Goal: Transaction & Acquisition: Purchase product/service

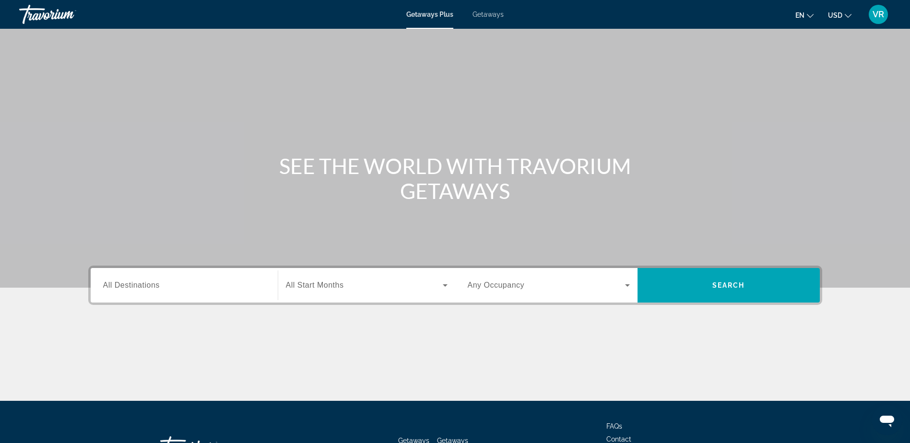
click at [160, 282] on span "All Destinations" at bounding box center [131, 285] width 57 height 8
click at [160, 282] on input "Destination All Destinations" at bounding box center [184, 286] width 162 height 12
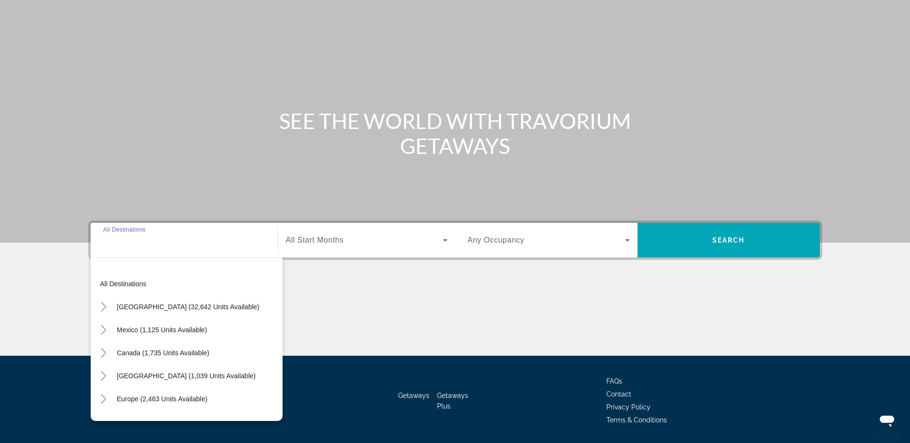
scroll to position [75, 0]
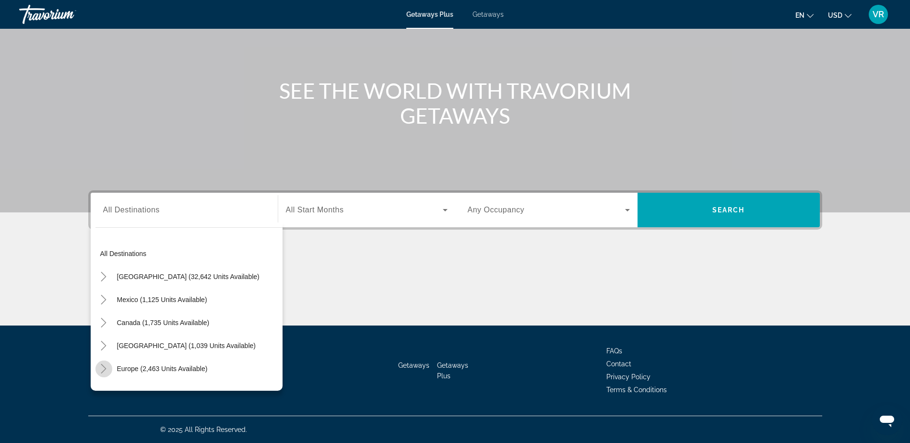
click at [107, 366] on icon "Toggle Europe (2,463 units available)" at bounding box center [104, 369] width 10 height 10
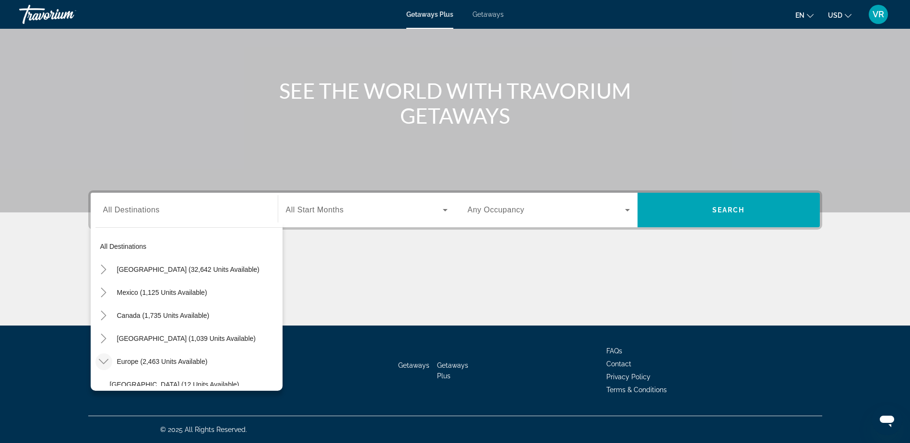
scroll to position [0, 0]
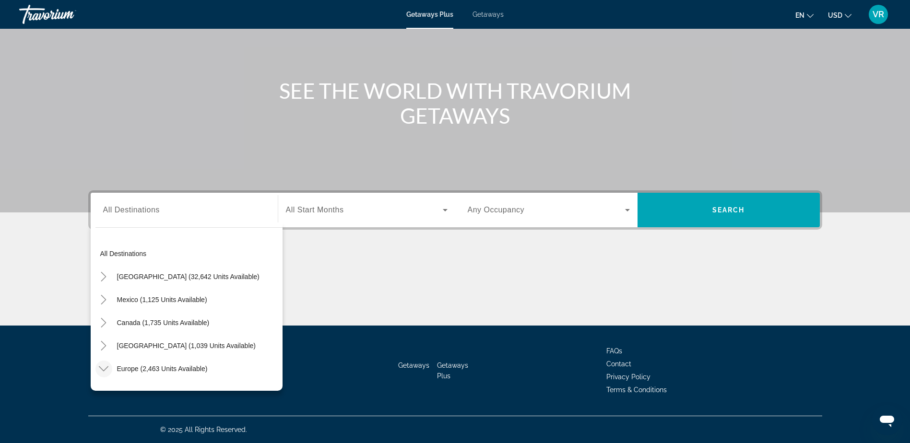
click at [432, 211] on span "Search widget" at bounding box center [364, 210] width 157 height 12
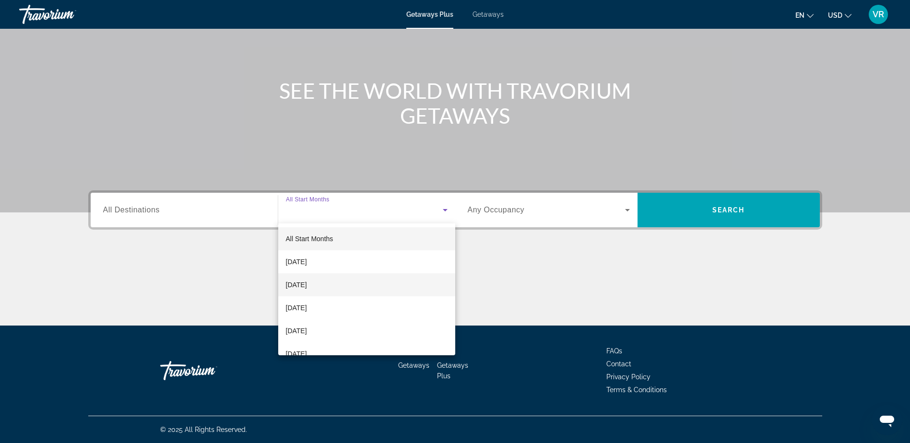
click at [415, 276] on mat-option "October 2025" at bounding box center [366, 284] width 177 height 23
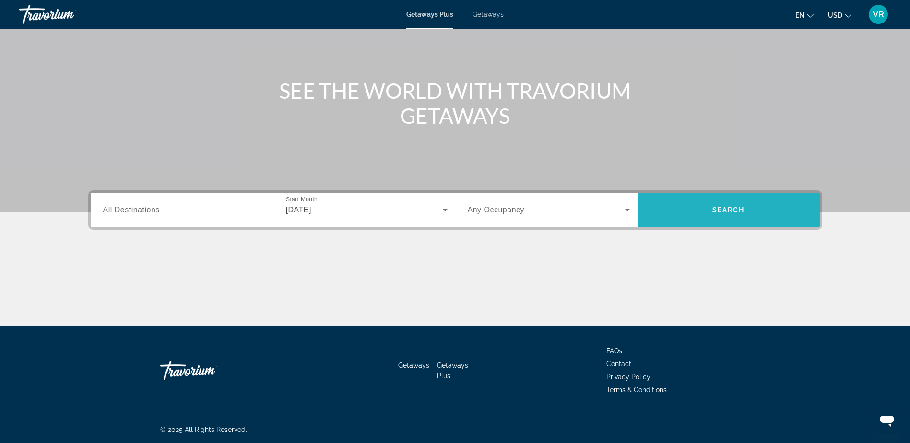
click at [707, 207] on span "Search widget" at bounding box center [728, 210] width 182 height 23
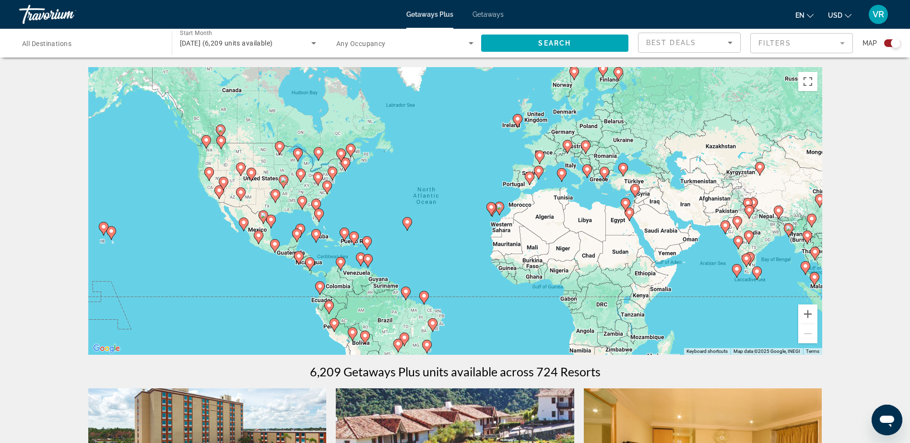
click at [55, 40] on span "All Destinations" at bounding box center [46, 44] width 49 height 8
click at [55, 39] on input "Destination All Destinations" at bounding box center [90, 44] width 137 height 12
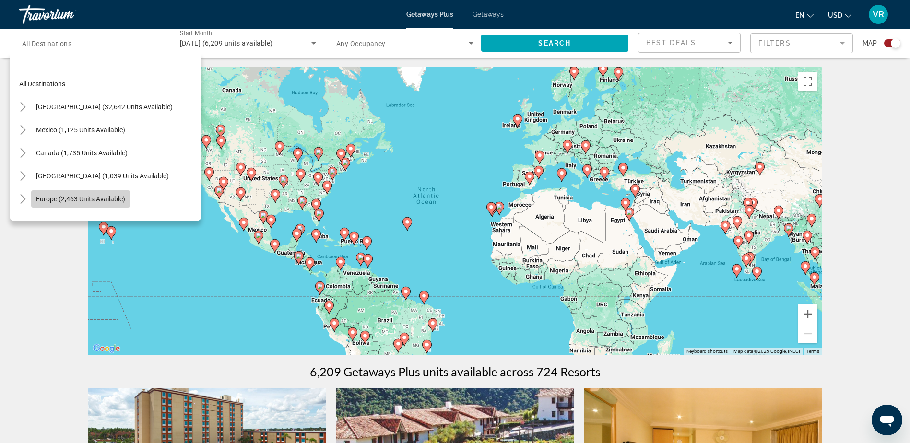
click at [41, 194] on span "Search widget" at bounding box center [80, 199] width 99 height 23
type input "**********"
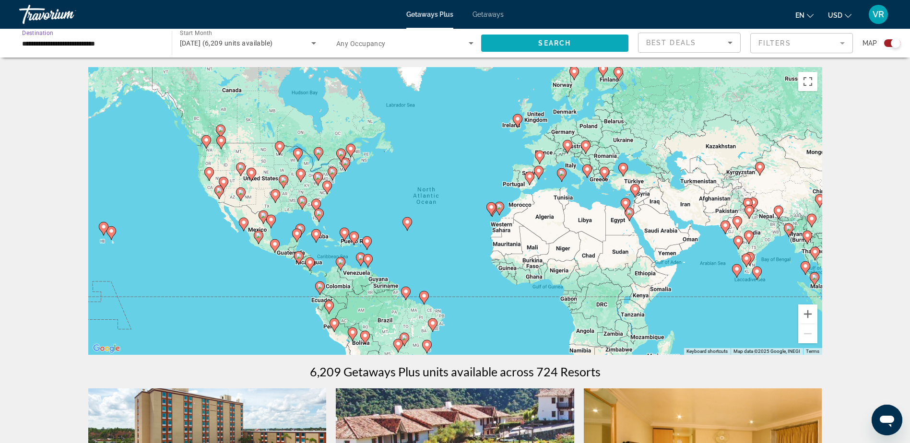
click at [541, 41] on span "Search" at bounding box center [554, 43] width 33 height 8
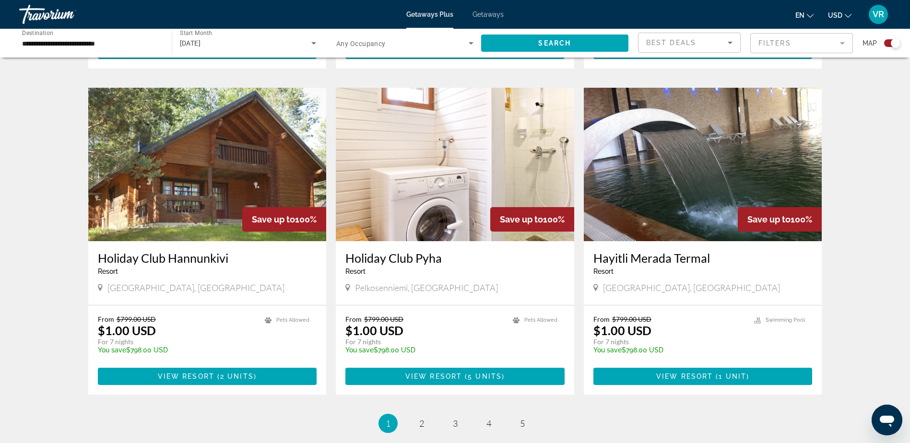
scroll to position [1295, 0]
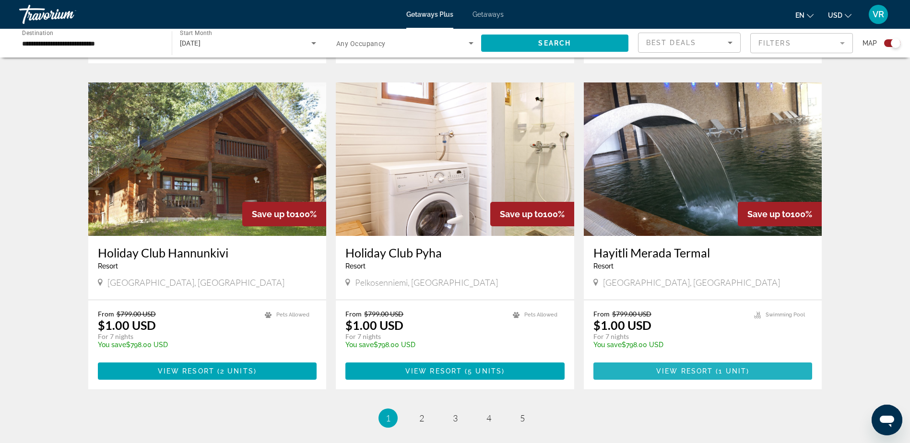
click at [702, 367] on span "View Resort" at bounding box center [684, 371] width 57 height 8
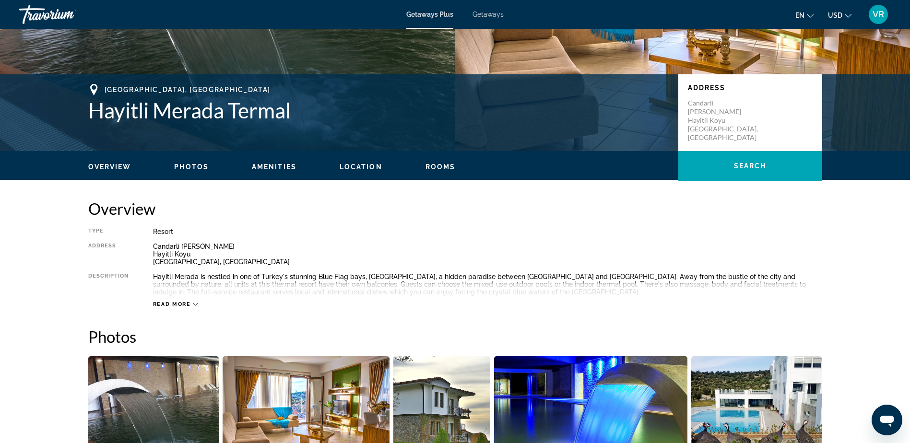
scroll to position [192, 0]
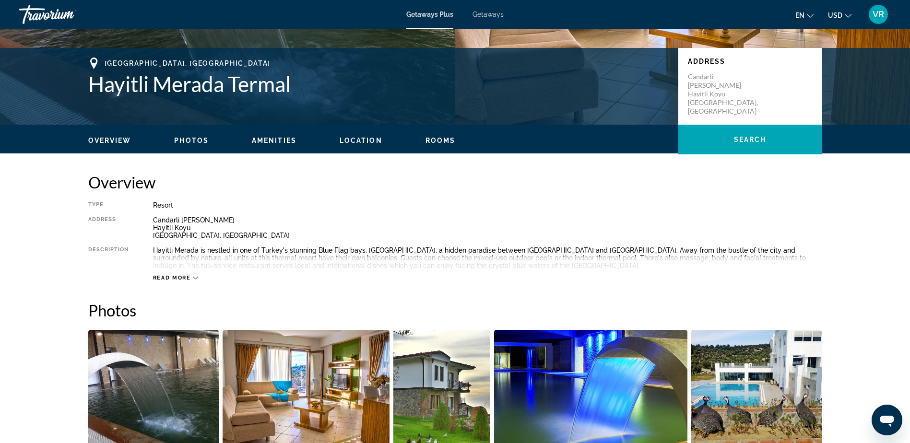
click at [185, 277] on span "Read more" at bounding box center [172, 278] width 38 height 6
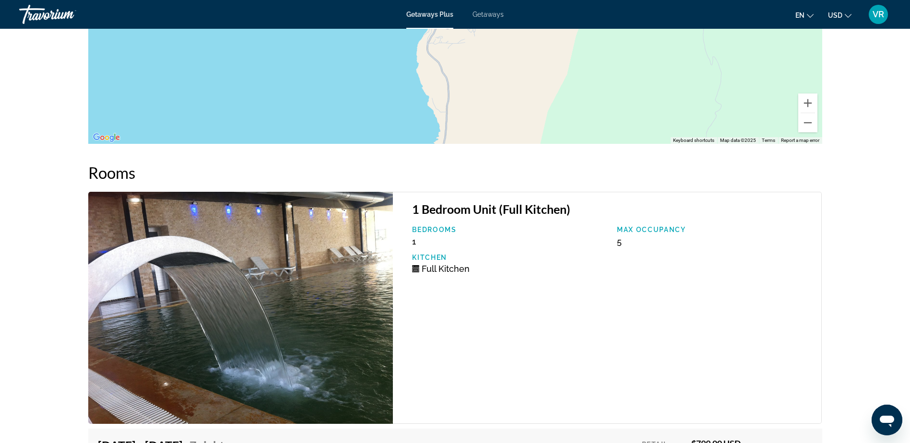
scroll to position [1394, 0]
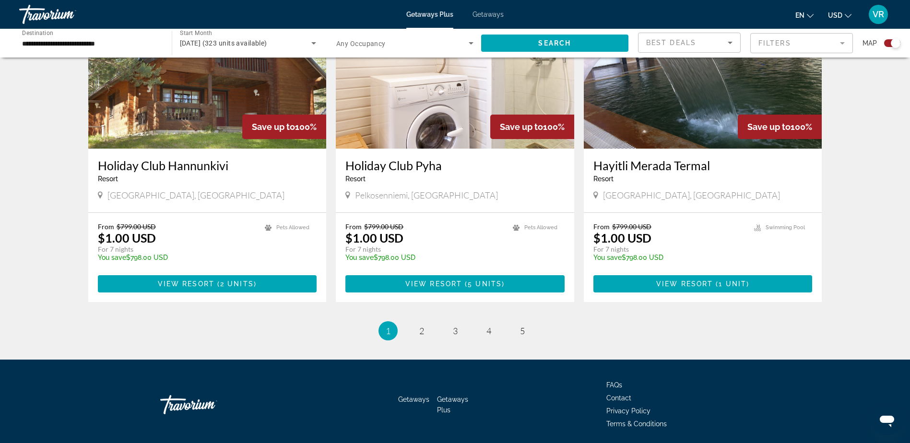
scroll to position [1406, 0]
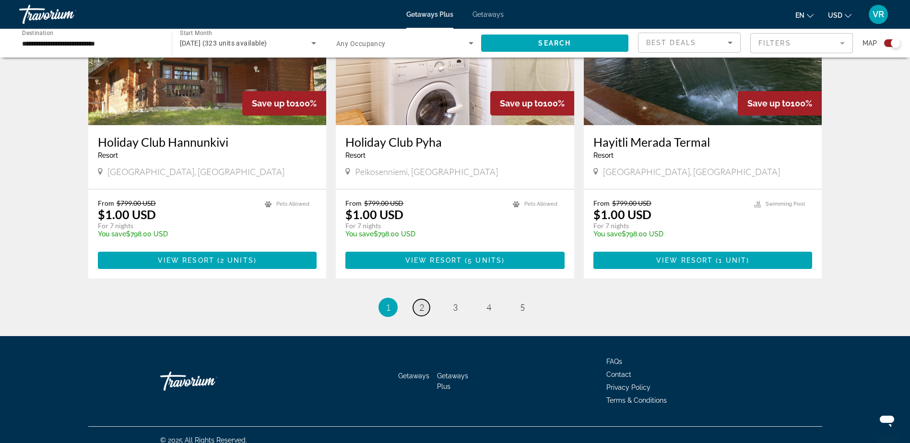
click at [422, 302] on span "2" at bounding box center [421, 307] width 5 height 11
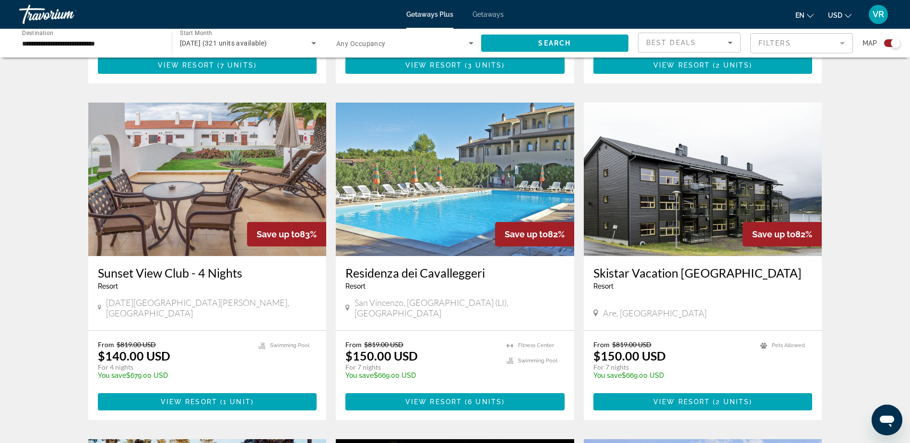
scroll to position [1055, 0]
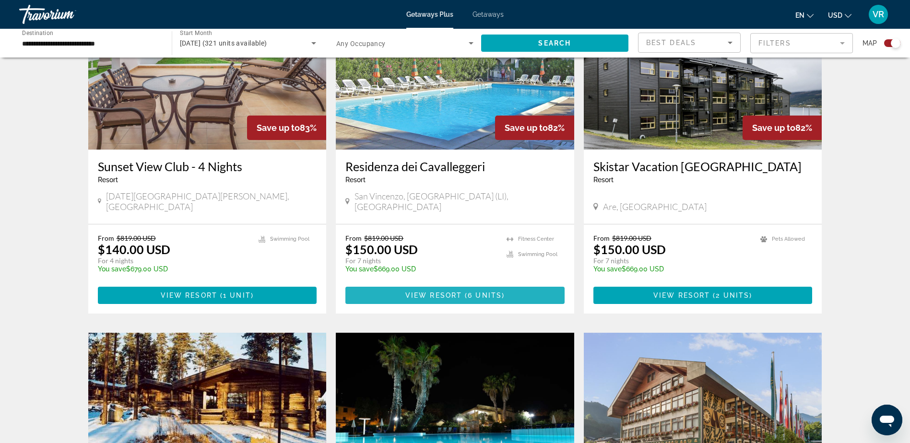
click at [451, 292] on span "View Resort" at bounding box center [433, 296] width 57 height 8
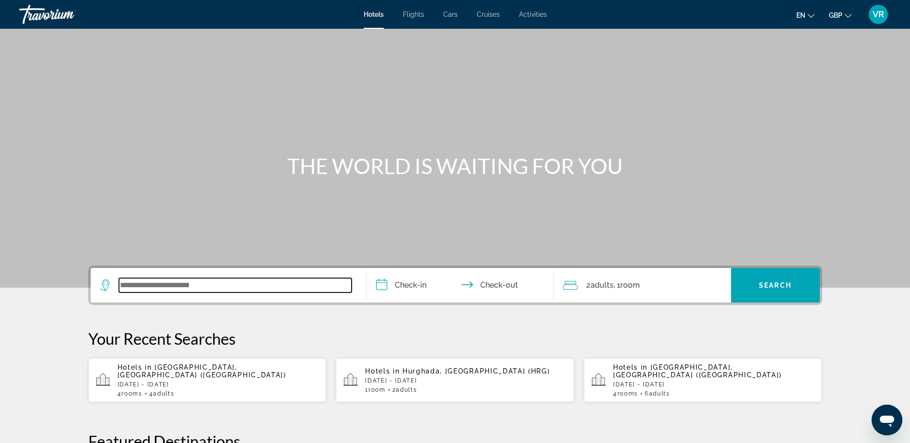
click at [133, 285] on input "Search widget" at bounding box center [235, 285] width 233 height 14
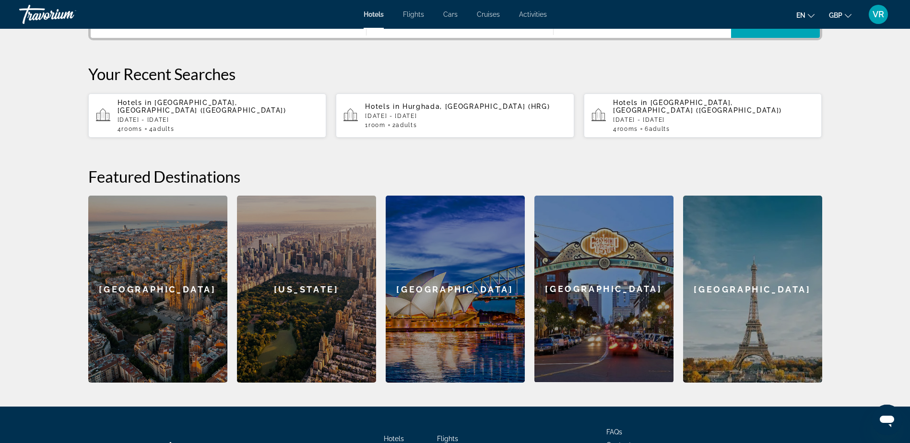
scroll to position [146, 0]
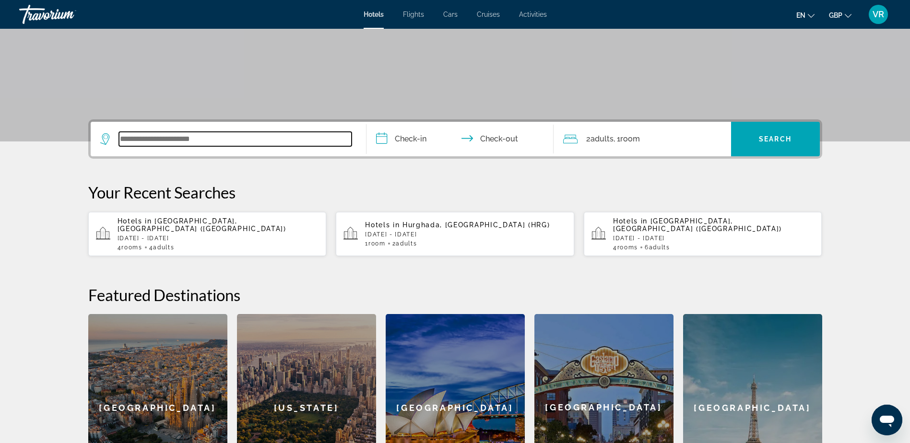
click at [138, 137] on input "Search widget" at bounding box center [235, 139] width 233 height 14
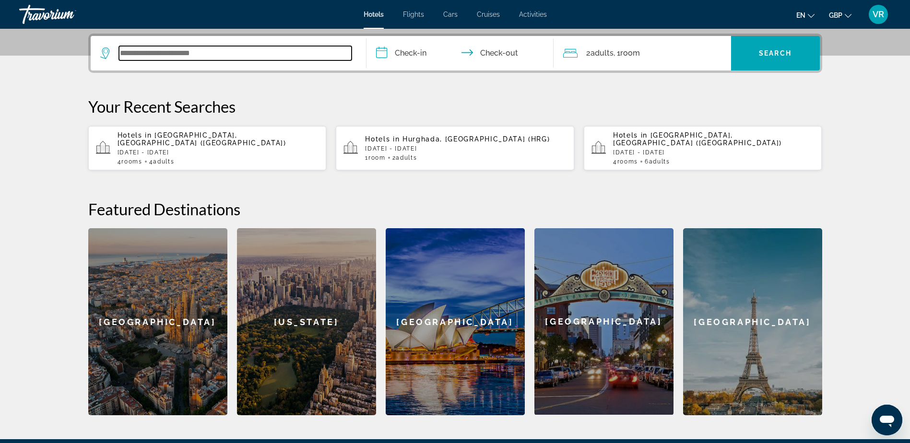
scroll to position [235, 0]
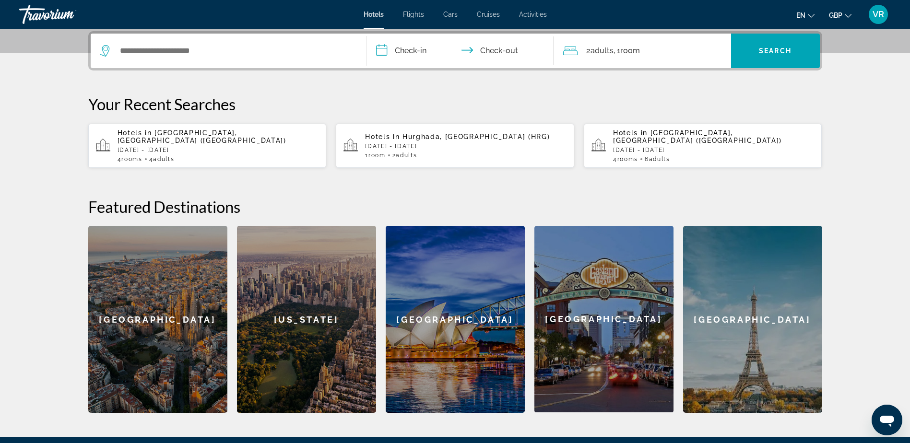
click at [413, 49] on input "**********" at bounding box center [461, 52] width 191 height 37
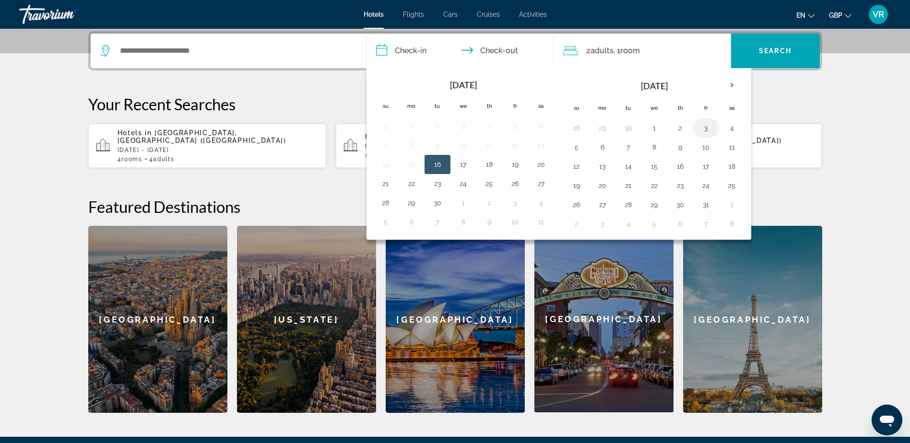
click at [706, 129] on button "3" at bounding box center [705, 127] width 15 height 13
click at [730, 126] on button "4" at bounding box center [731, 127] width 15 height 13
type input "**********"
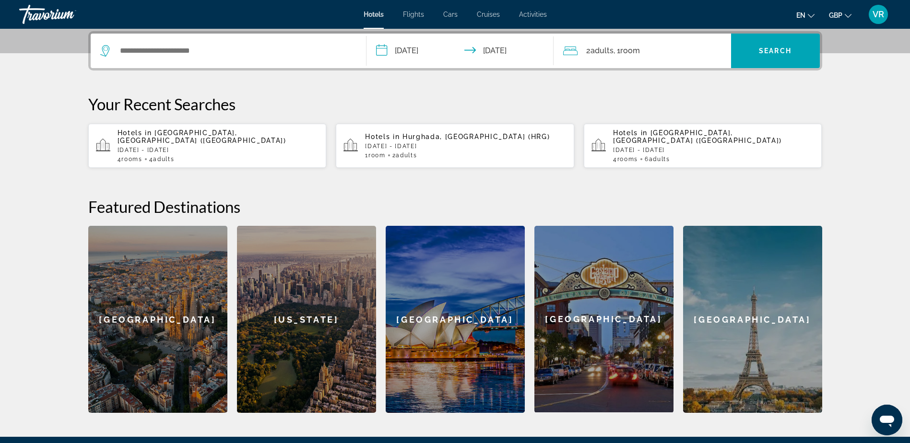
click at [622, 52] on span ", 1 Room rooms" at bounding box center [626, 50] width 26 height 13
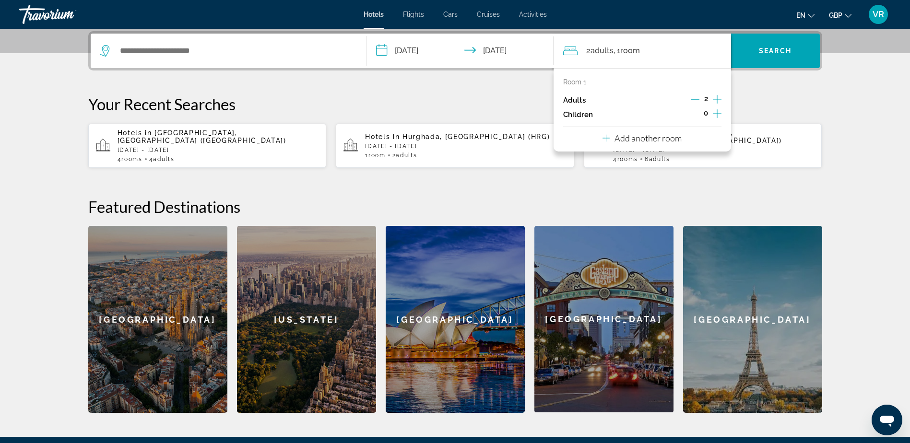
click at [660, 140] on p "Add another room" at bounding box center [647, 138] width 67 height 11
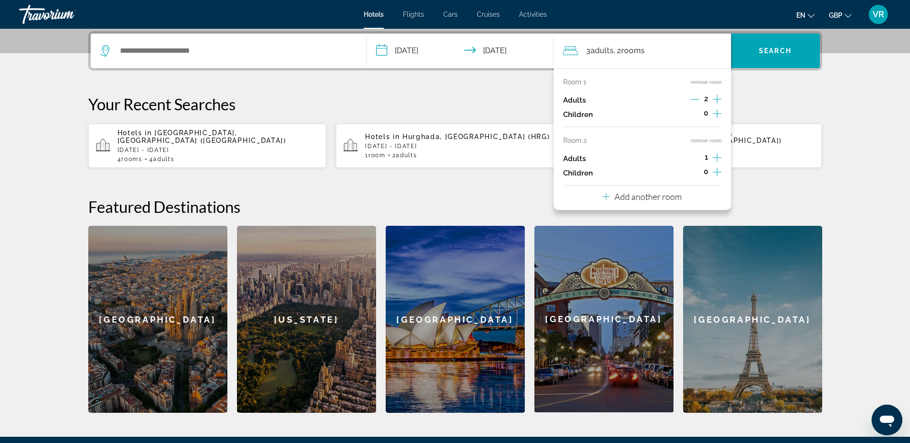
click at [719, 158] on icon "Increment adults" at bounding box center [717, 158] width 9 height 12
click at [694, 158] on icon "Decrement adults" at bounding box center [695, 157] width 9 height 9
click at [711, 156] on div "1" at bounding box center [706, 159] width 30 height 14
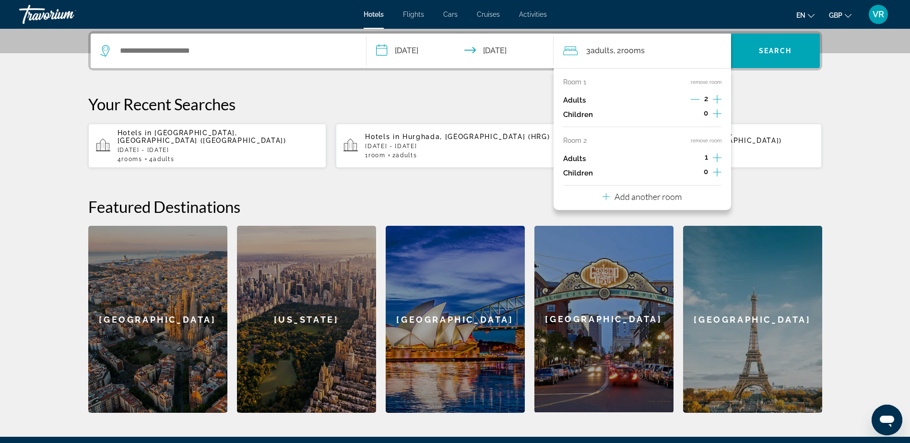
click at [715, 156] on icon "Increment adults" at bounding box center [717, 158] width 9 height 12
click at [506, 98] on p "Your Recent Searches" at bounding box center [455, 103] width 734 height 19
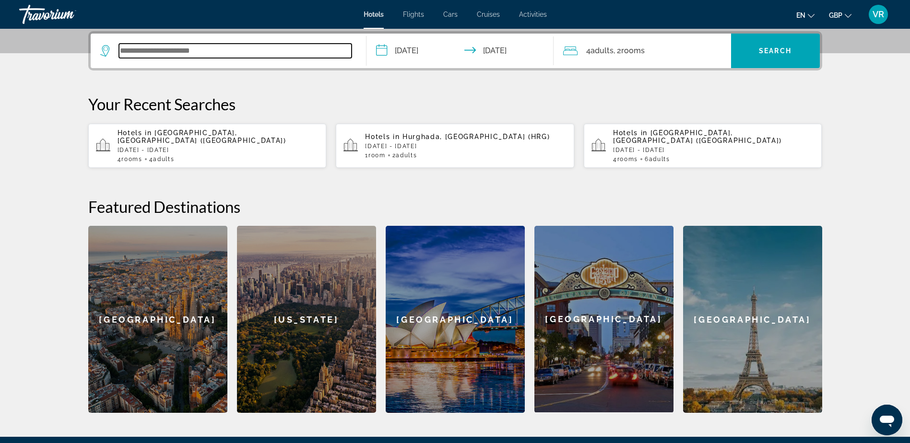
click at [214, 49] on input "Search widget" at bounding box center [235, 51] width 233 height 14
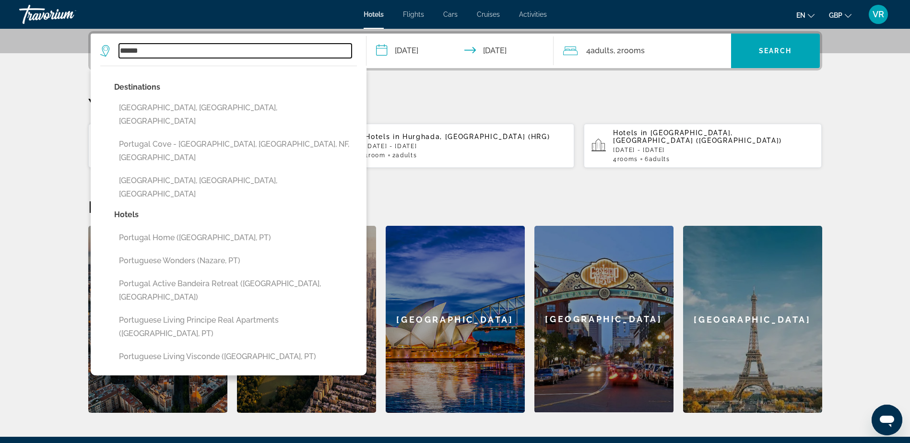
click at [158, 52] on input "******" at bounding box center [235, 51] width 233 height 14
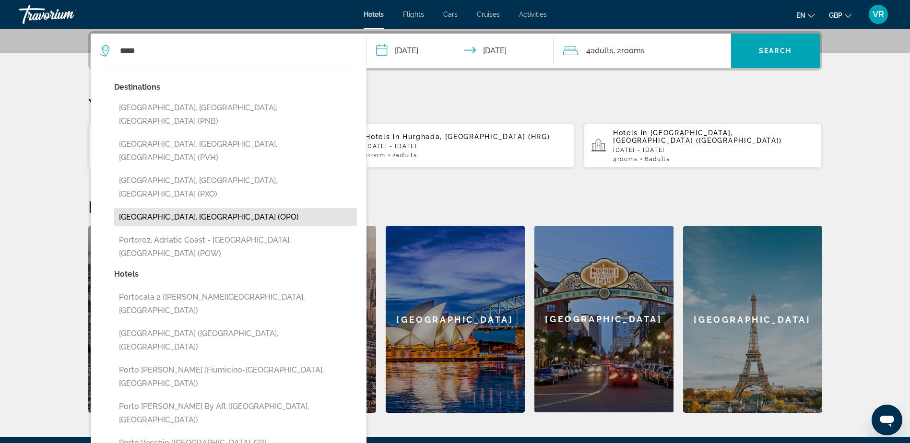
click at [219, 208] on button "Porto, Portugal (OPO)" at bounding box center [235, 217] width 243 height 18
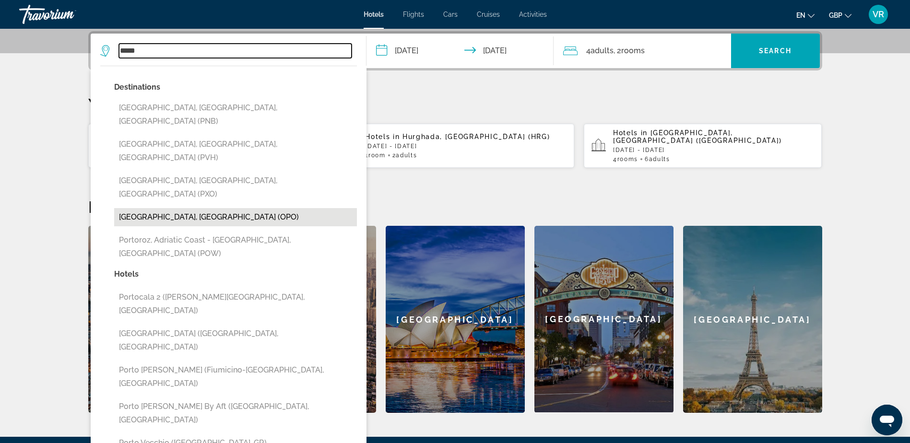
type input "**********"
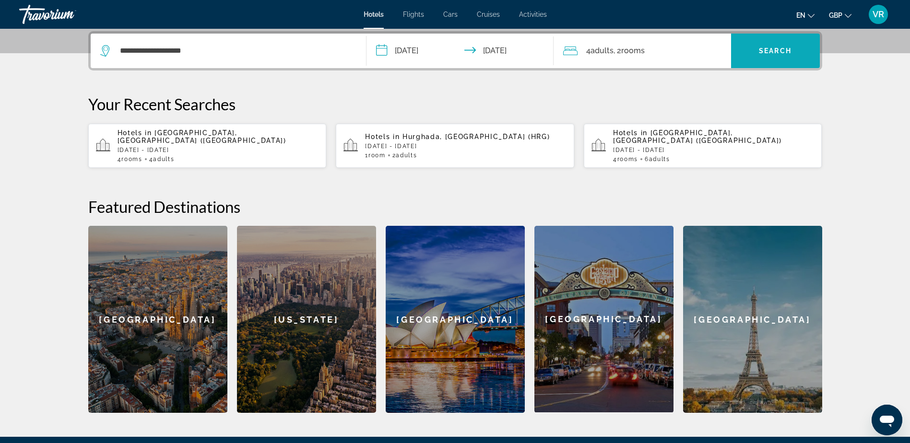
click at [775, 51] on span "Search" at bounding box center [775, 51] width 33 height 8
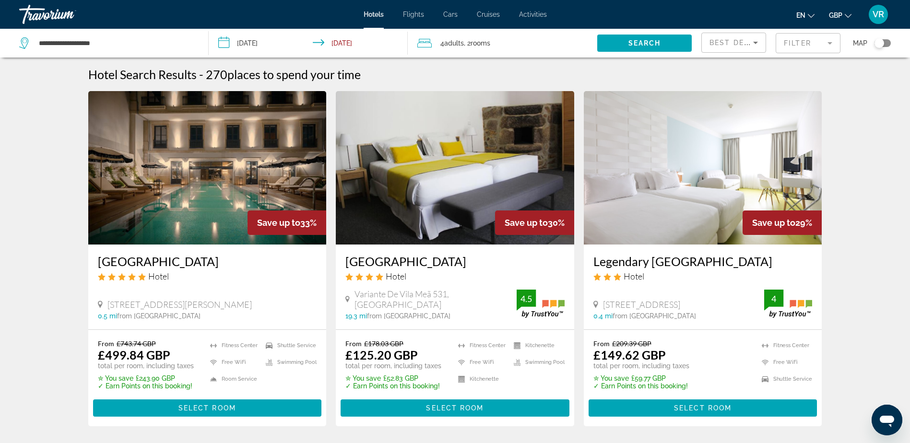
click at [818, 44] on mat-form-field "Filter" at bounding box center [807, 43] width 65 height 20
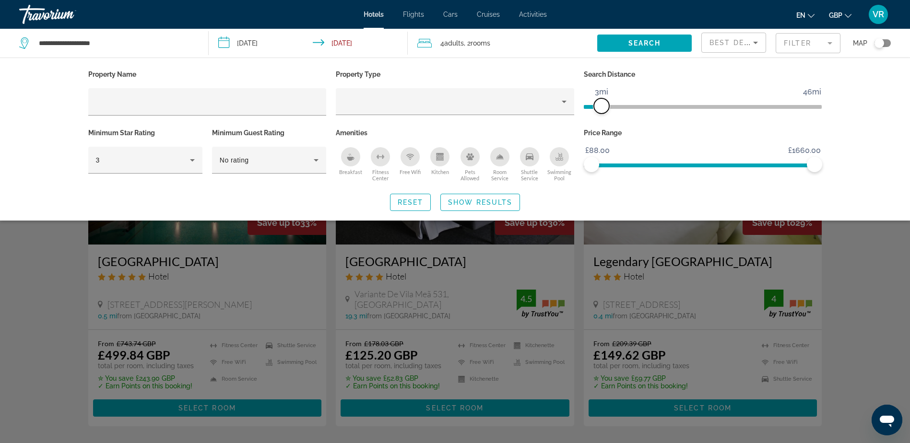
drag, startPoint x: 736, startPoint y: 105, endPoint x: 601, endPoint y: 105, distance: 134.3
click at [601, 105] on span "ngx-slider" at bounding box center [601, 105] width 15 height 15
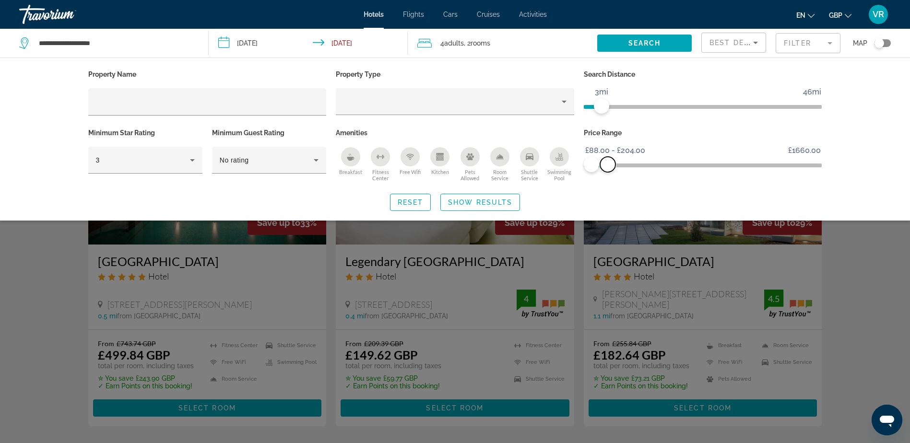
drag, startPoint x: 815, startPoint y: 163, endPoint x: 608, endPoint y: 170, distance: 207.3
click at [608, 170] on span "ngx-slider-max" at bounding box center [607, 164] width 15 height 15
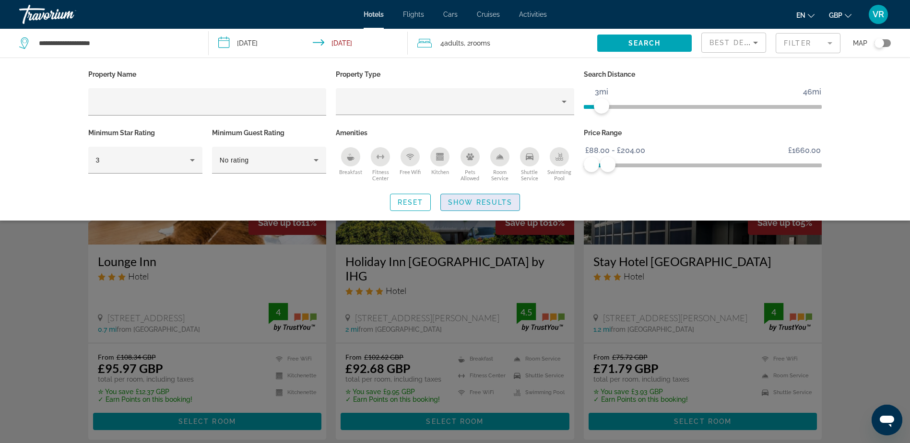
click at [488, 199] on span "Show Results" at bounding box center [480, 203] width 64 height 8
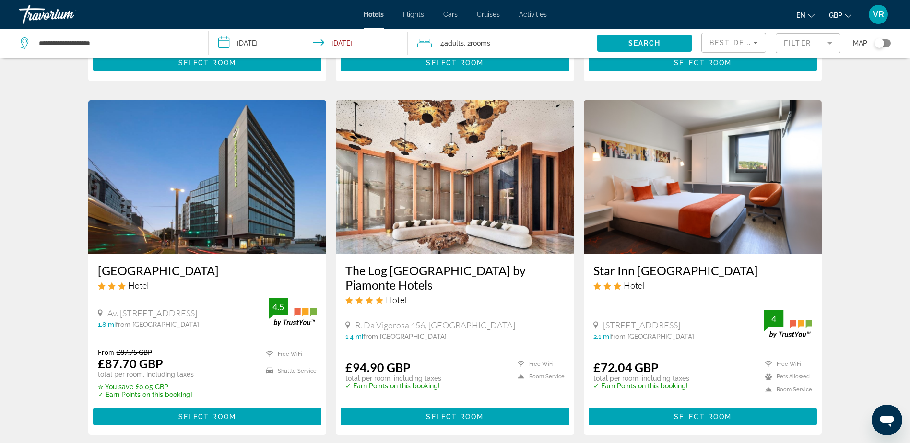
scroll to position [1103, 0]
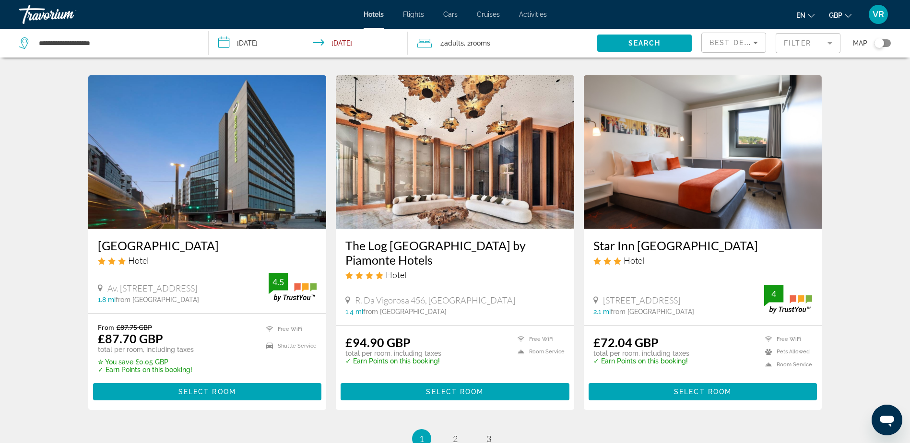
click at [756, 46] on icon "Sort by" at bounding box center [756, 43] width 12 height 12
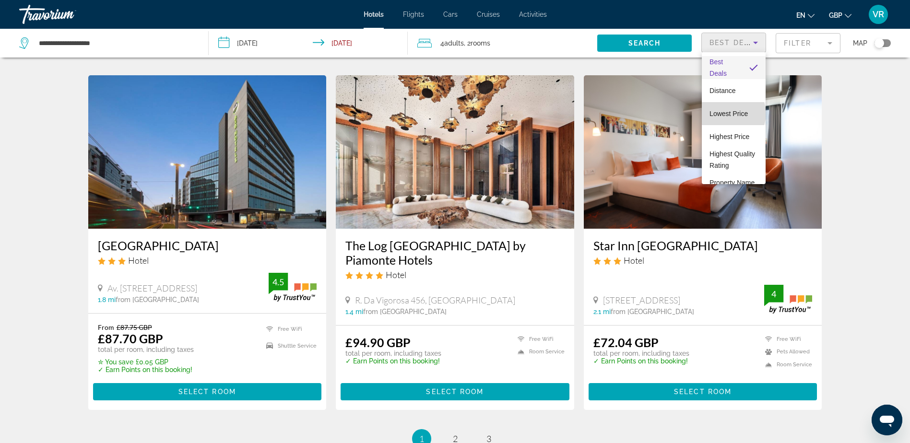
click at [733, 114] on span "Lowest Price" at bounding box center [728, 114] width 38 height 8
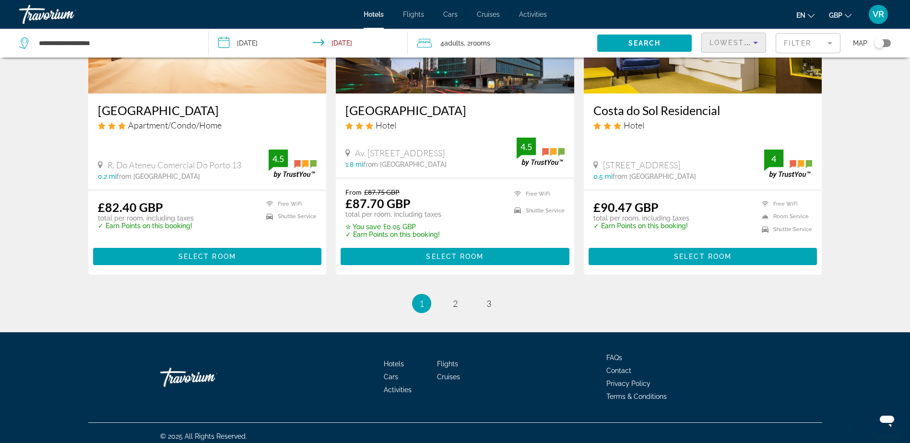
scroll to position [1207, 0]
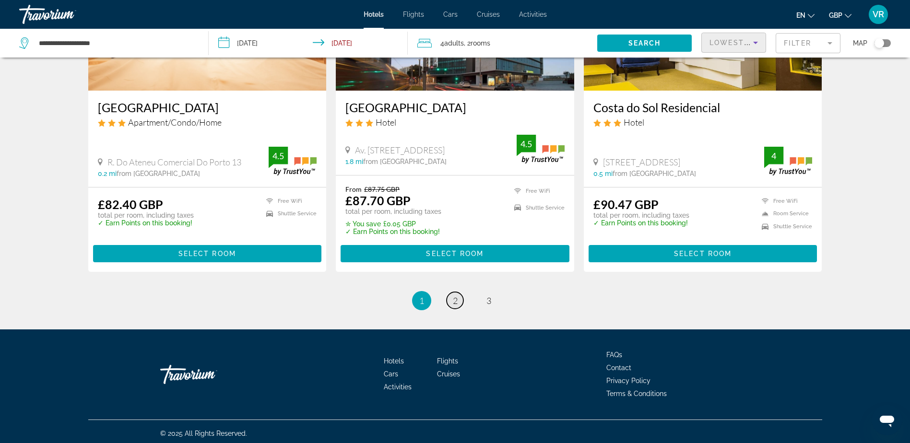
click at [456, 300] on span "2" at bounding box center [455, 300] width 5 height 11
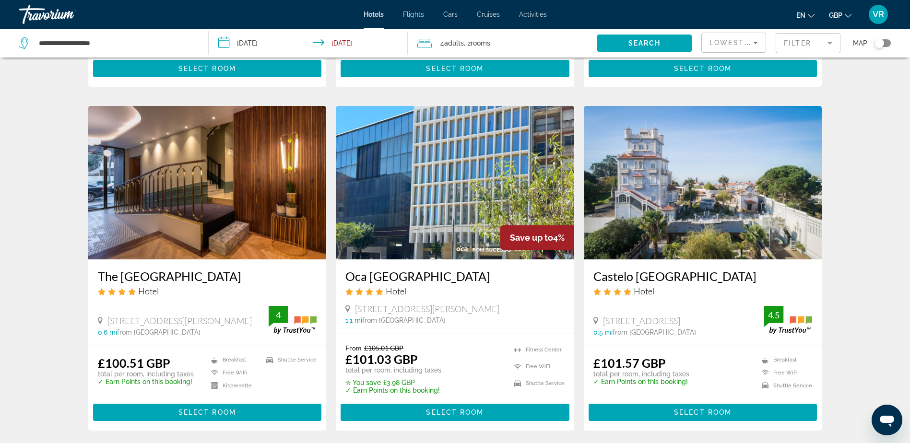
scroll to position [1198, 0]
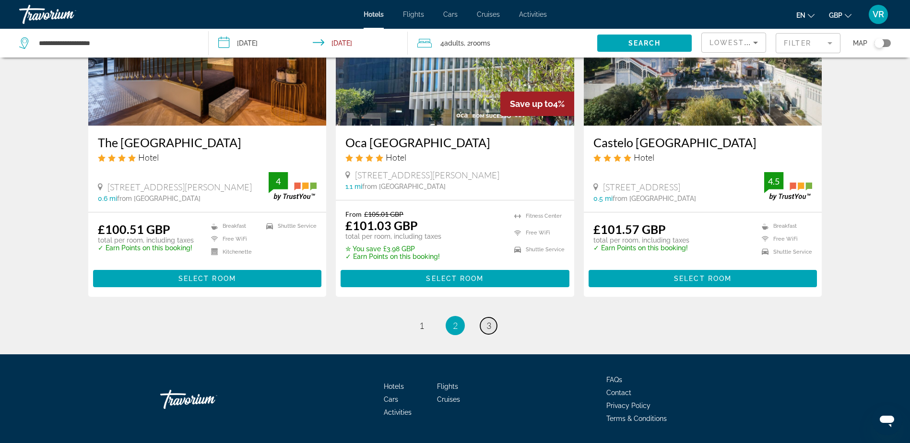
click at [486, 320] on span "3" at bounding box center [488, 325] width 5 height 11
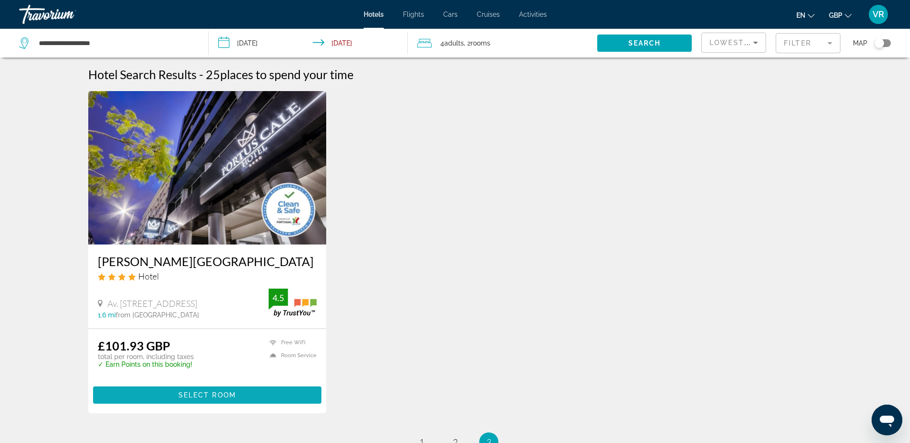
click at [225, 393] on span "Select Room" at bounding box center [207, 395] width 58 height 8
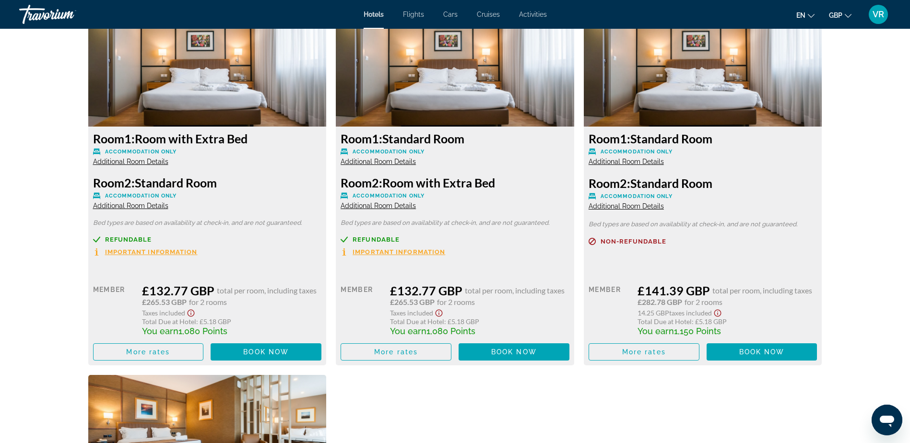
scroll to position [1716, 0]
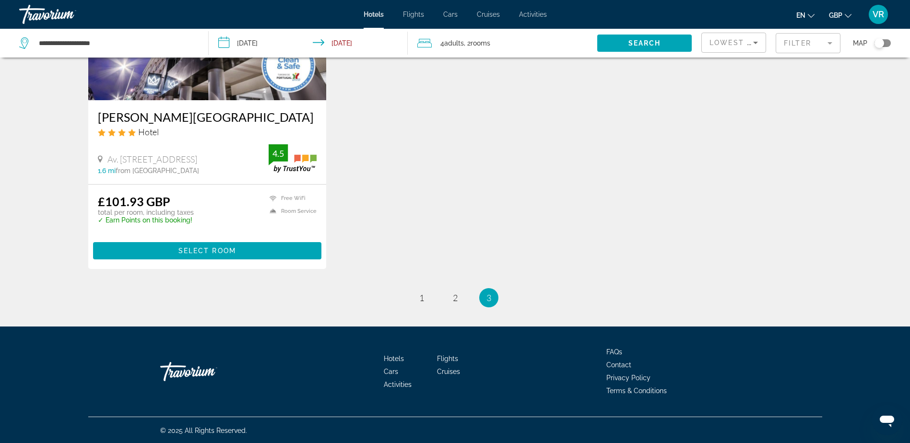
scroll to position [145, 0]
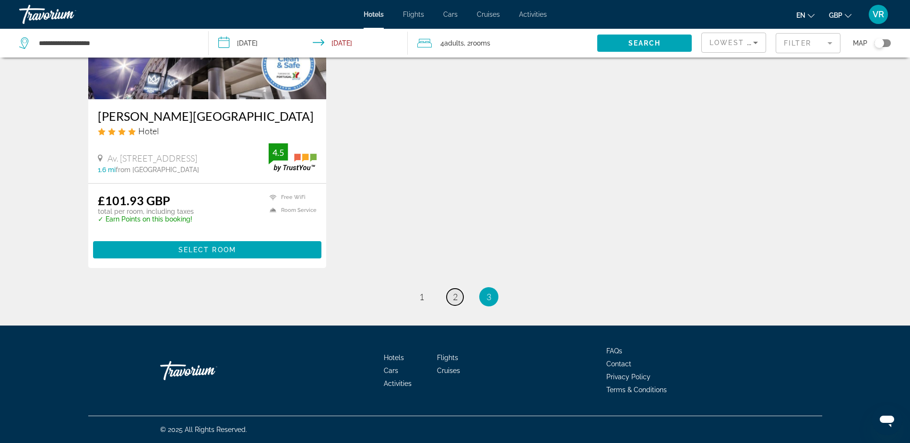
click at [456, 291] on link "page 2" at bounding box center [454, 297] width 17 height 17
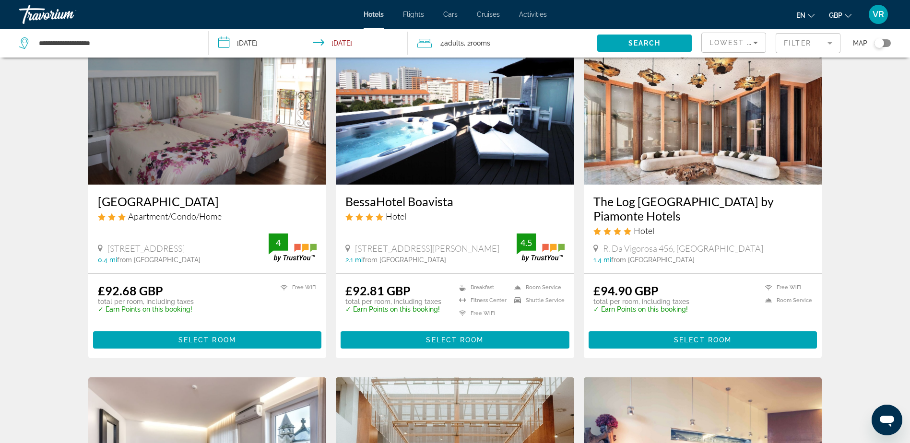
scroll to position [431, 0]
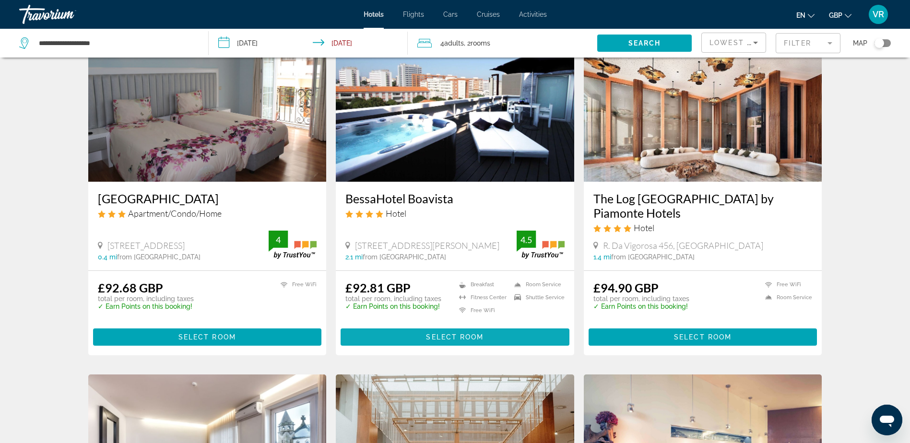
click at [452, 333] on span "Select Room" at bounding box center [455, 337] width 58 height 8
